Goal: Navigation & Orientation: Go to known website

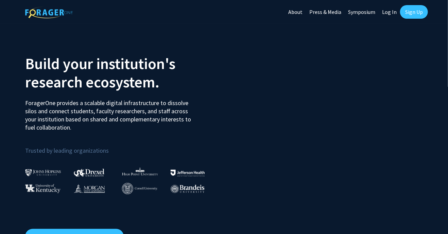
click at [384, 13] on link "Log In" at bounding box center [388, 12] width 21 height 24
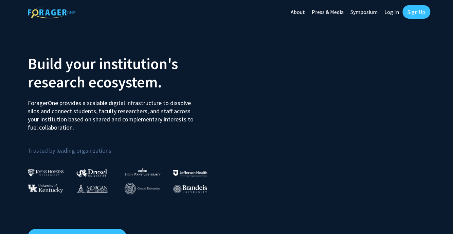
select select
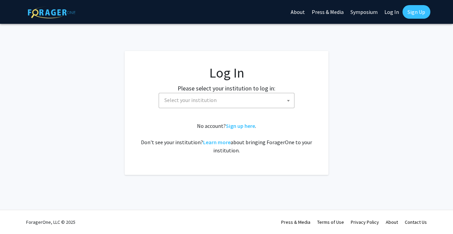
click at [278, 95] on span "Select your institution" at bounding box center [228, 100] width 133 height 14
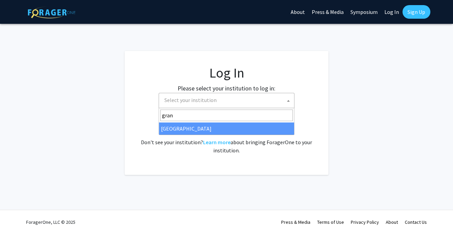
type input "gran"
select select "23"
